Goal: Task Accomplishment & Management: Manage account settings

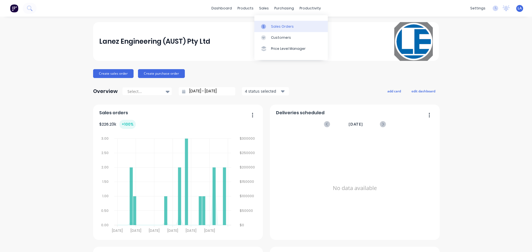
click at [266, 23] on link "Sales Orders" at bounding box center [290, 26] width 73 height 11
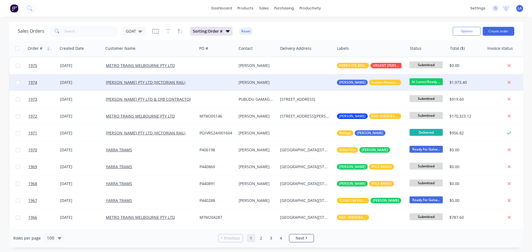
click at [252, 84] on div "[PERSON_NAME]" at bounding box center [255, 83] width 35 height 6
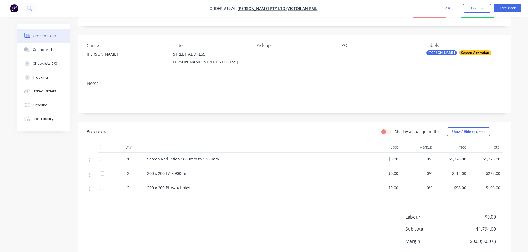
scroll to position [14, 0]
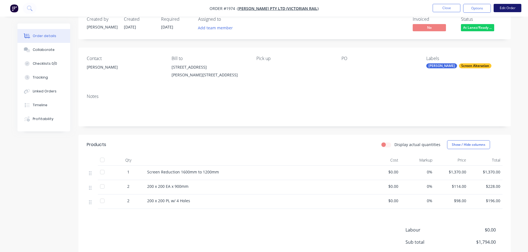
click at [505, 8] on button "Edit Order" at bounding box center [507, 8] width 28 height 8
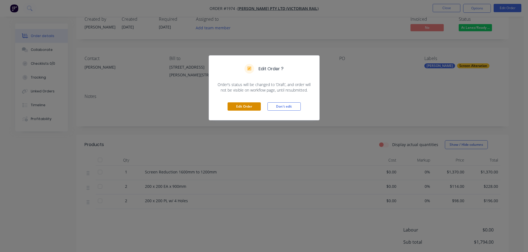
click at [256, 104] on button "Edit Order" at bounding box center [243, 106] width 33 height 8
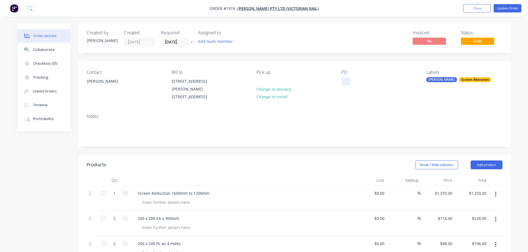
click at [348, 81] on div at bounding box center [345, 81] width 9 height 8
click at [355, 114] on div "Notes" at bounding box center [295, 116] width 416 height 5
click at [512, 6] on button "Update Order" at bounding box center [507, 8] width 28 height 8
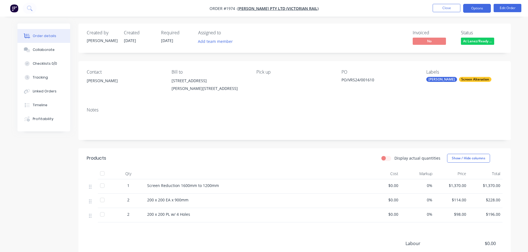
click at [489, 8] on button "Options" at bounding box center [477, 8] width 28 height 9
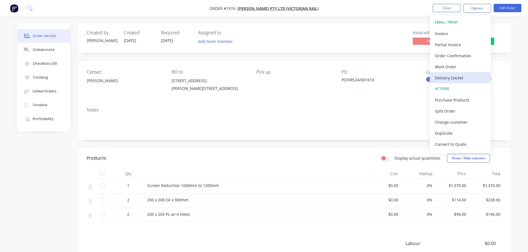
click at [461, 78] on div "Delivery Docket" at bounding box center [460, 78] width 51 height 8
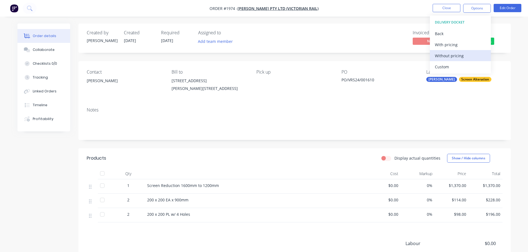
click at [462, 58] on div "Without pricing" at bounding box center [460, 56] width 51 height 8
